Goal: Transaction & Acquisition: Purchase product/service

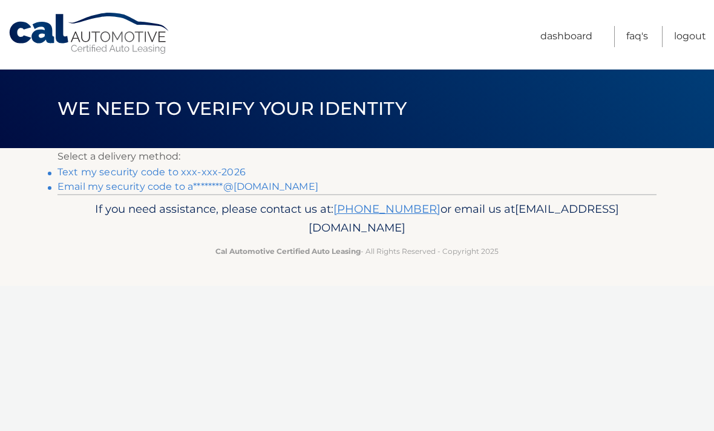
click at [224, 168] on link "Text my security code to xxx-xxx-2026" at bounding box center [151, 171] width 188 height 11
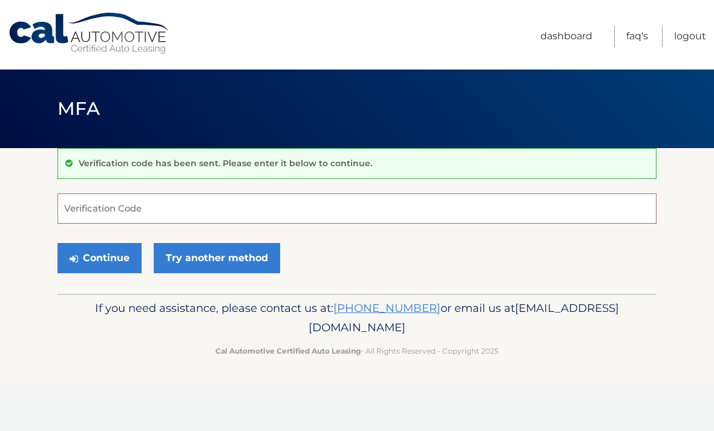
click at [172, 204] on input "Verification Code" at bounding box center [356, 209] width 599 height 30
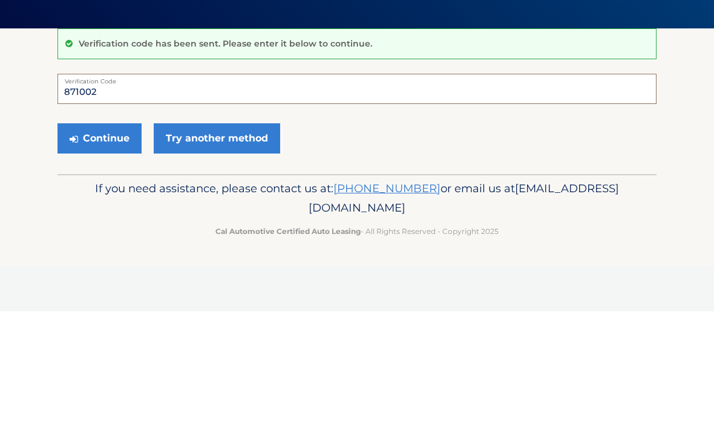
type input "871002"
click at [105, 243] on button "Continue" at bounding box center [99, 258] width 84 height 30
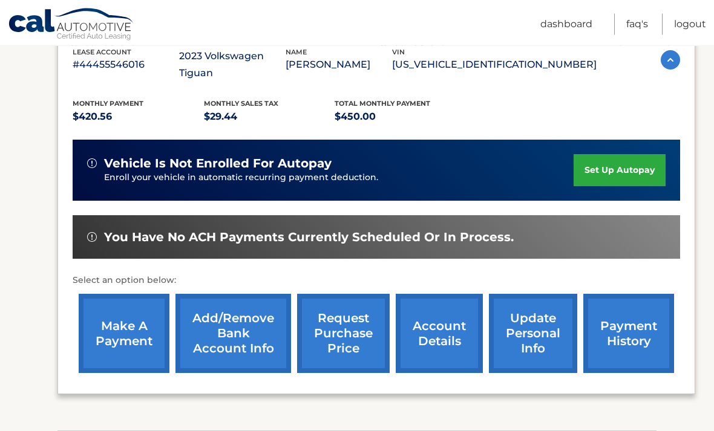
scroll to position [228, 0]
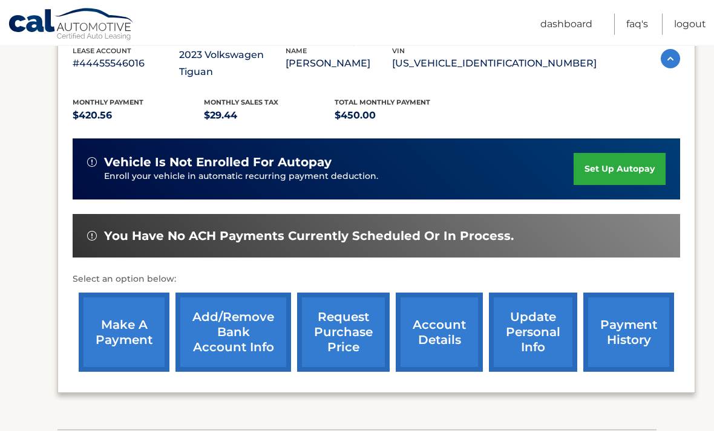
click at [116, 302] on link "make a payment" at bounding box center [124, 332] width 91 height 79
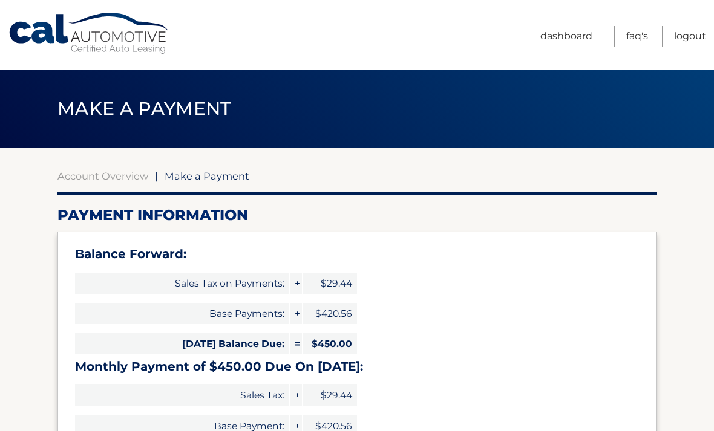
select select "ZTc1ZjUwZTItZmRjZS00MTExLTg4ZDEtNTFmZmM3OWUxYjhi"
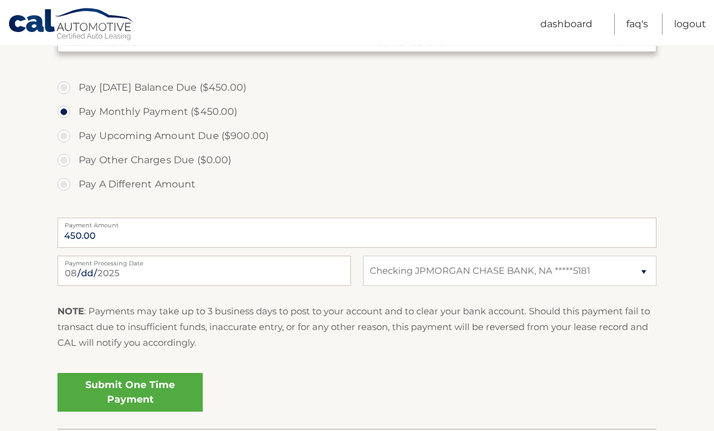
scroll to position [425, 0]
click at [143, 382] on link "Submit One Time Payment" at bounding box center [129, 392] width 145 height 39
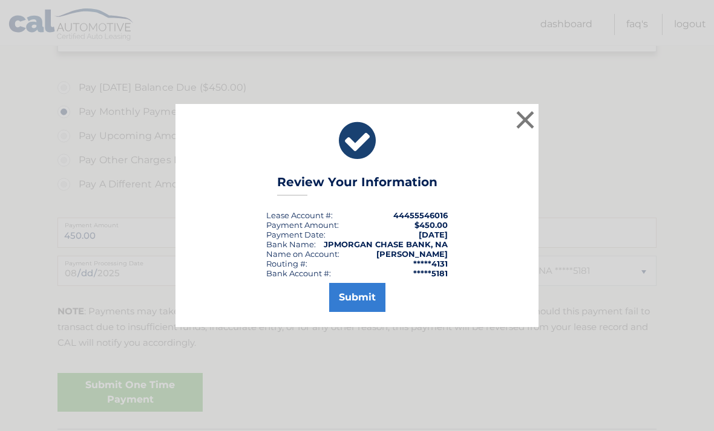
click at [362, 312] on button "Submit" at bounding box center [357, 297] width 56 height 29
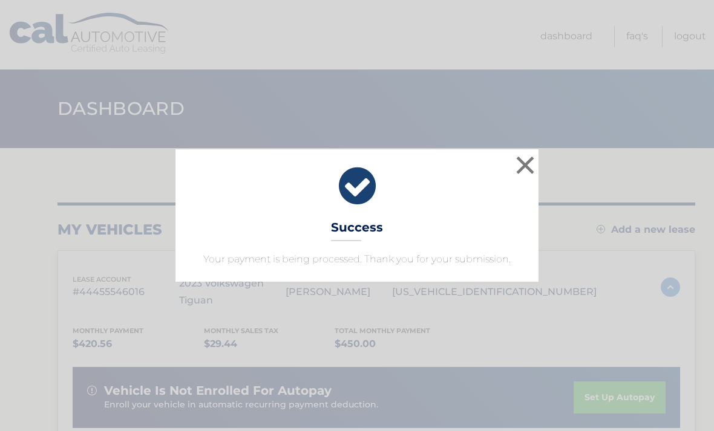
click at [529, 164] on button "×" at bounding box center [525, 165] width 24 height 24
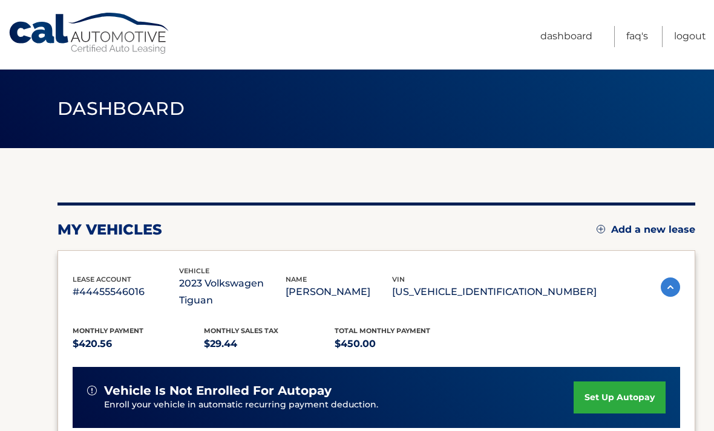
click at [57, 29] on link "Cal Automotive" at bounding box center [89, 33] width 163 height 43
click at [683, 35] on link "Logout" at bounding box center [690, 36] width 32 height 21
